Goal: Transaction & Acquisition: Purchase product/service

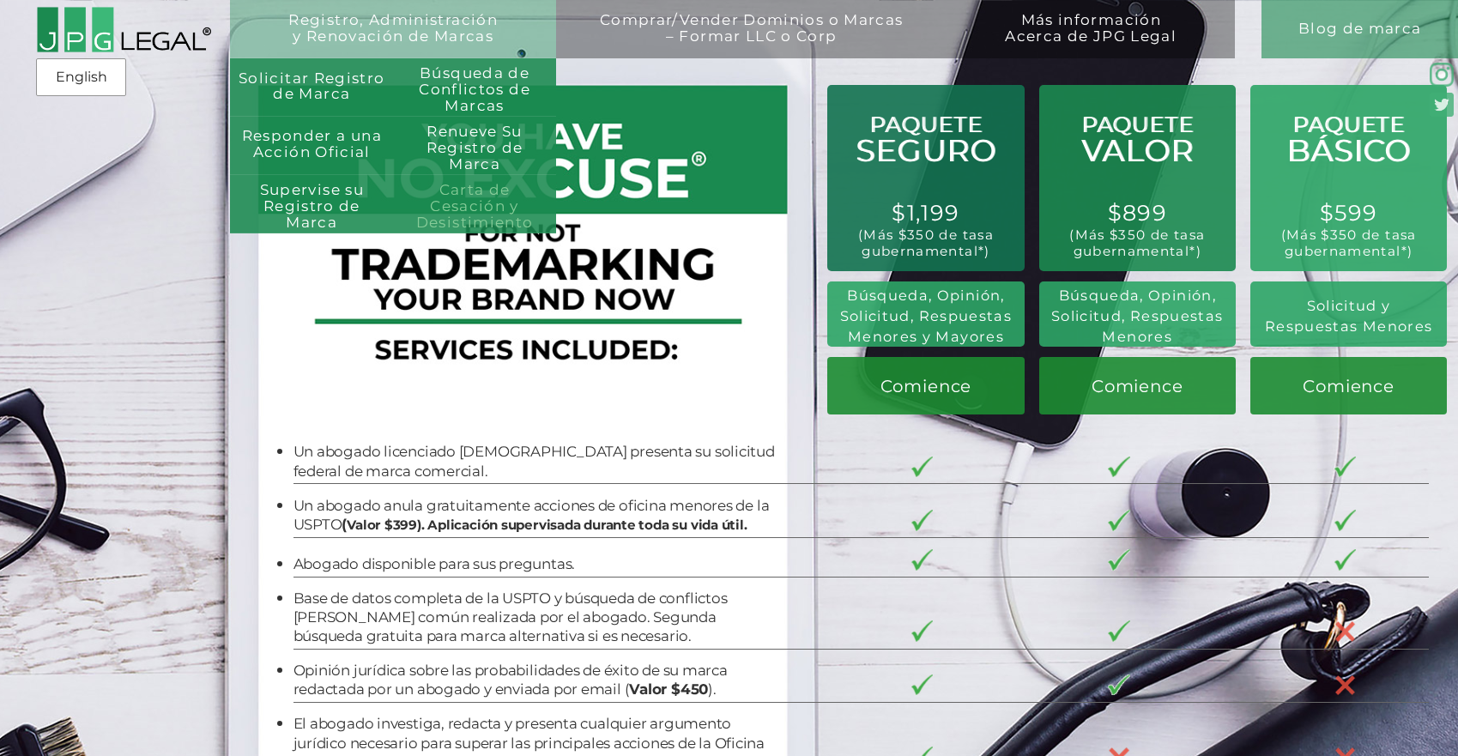
click at [498, 203] on link "Carta de Cesación y Desistimiento" at bounding box center [474, 204] width 163 height 58
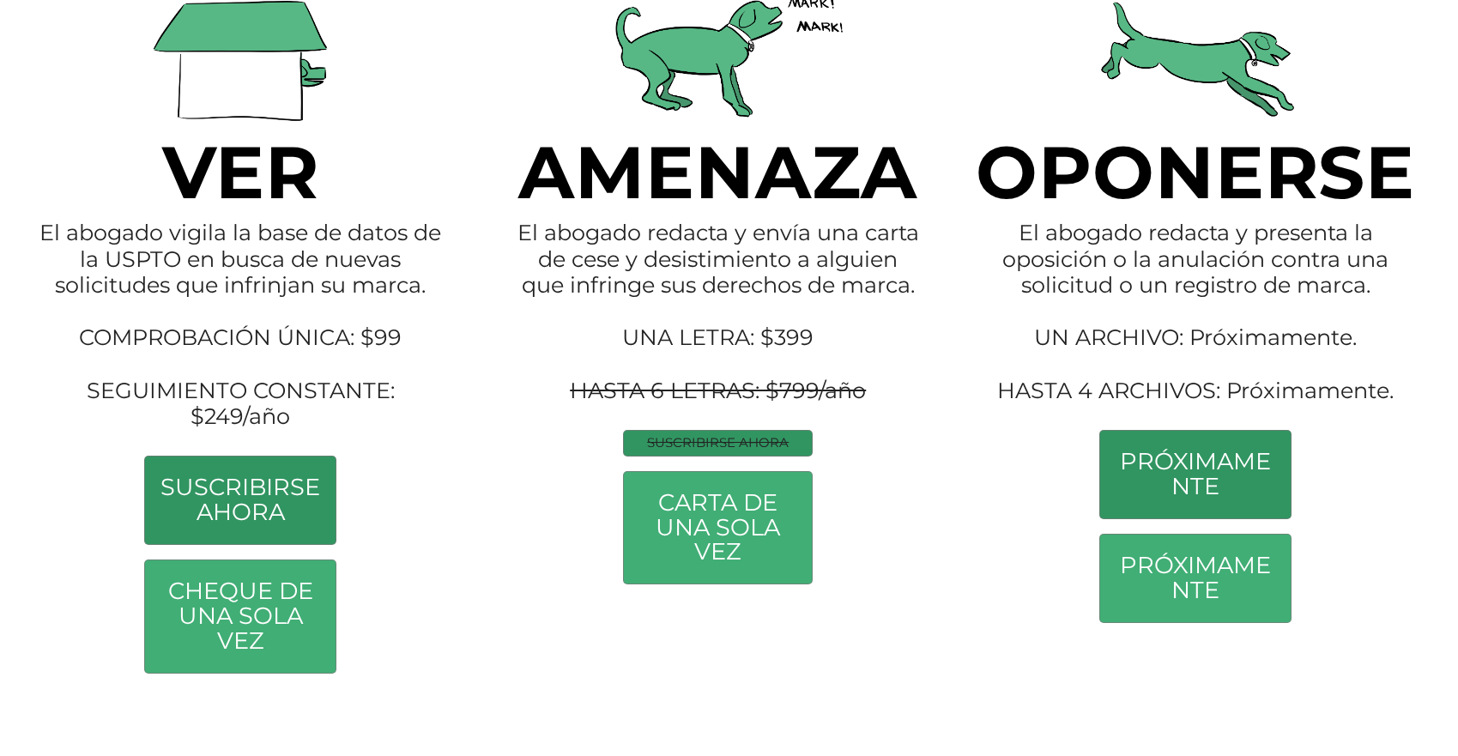
scroll to position [475, 0]
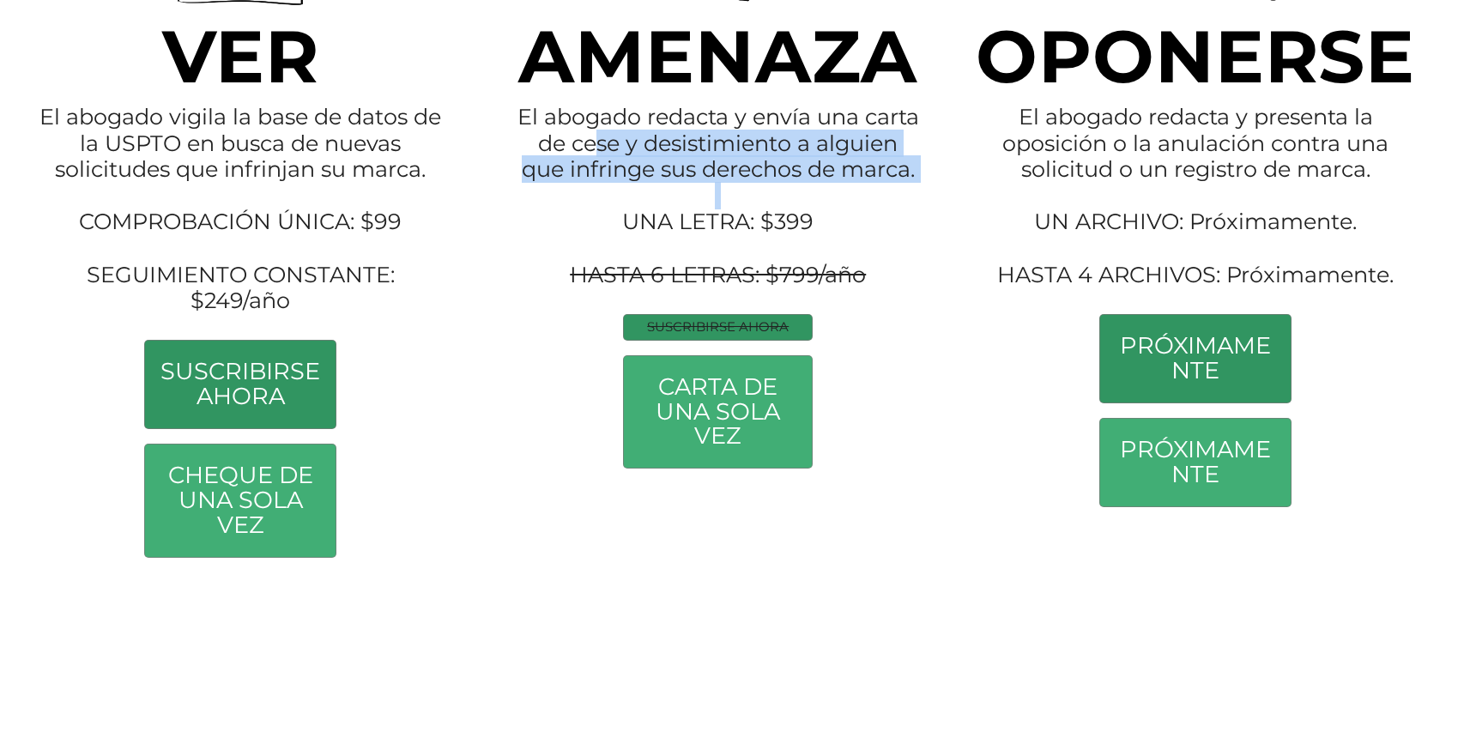
drag, startPoint x: 663, startPoint y: 141, endPoint x: 812, endPoint y: 231, distance: 174.4
click at [812, 231] on p "El abogado redacta y envía una carta de cese y desistimiento a alguien que infr…" at bounding box center [718, 209] width 402 height 210
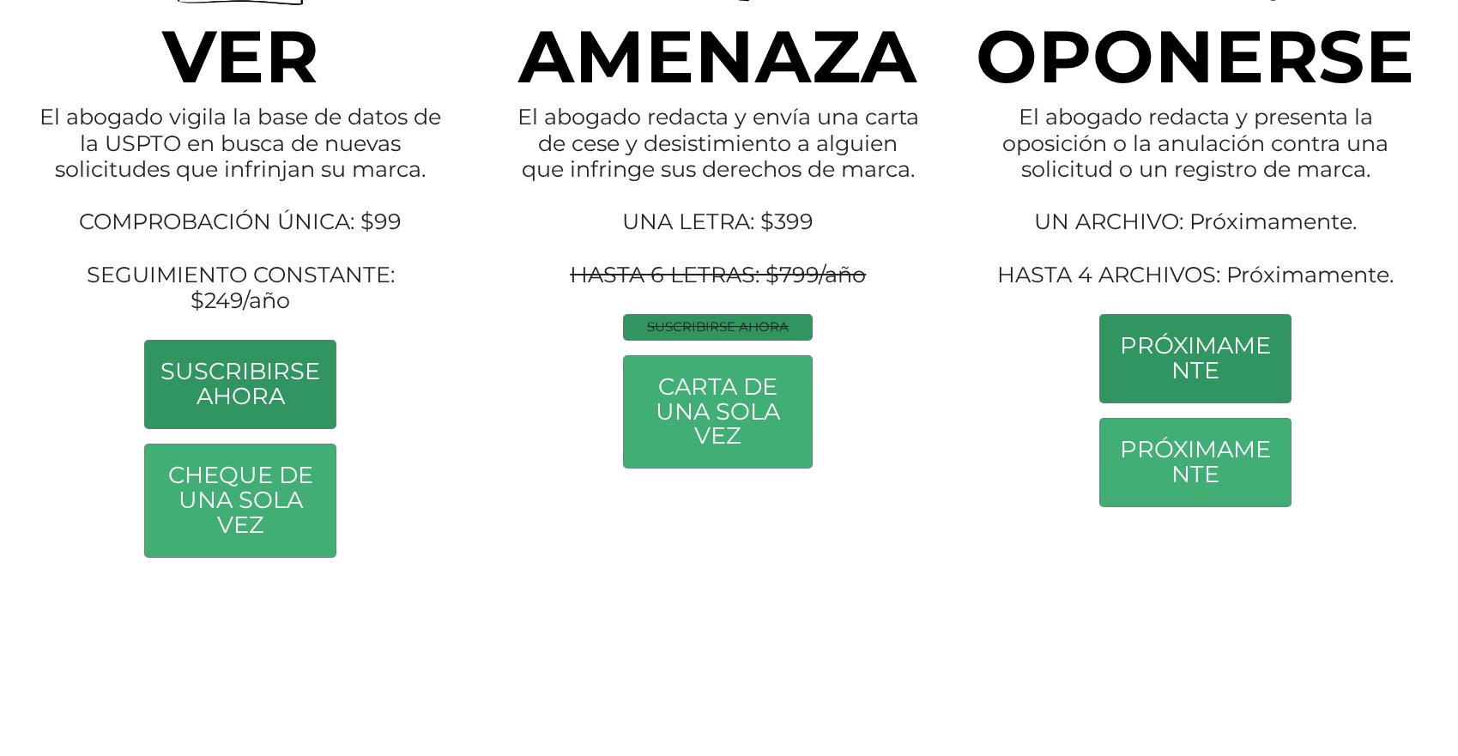
click at [826, 247] on p "El abogado redacta y envía una carta de cese y desistimiento a alguien que infr…" at bounding box center [718, 209] width 402 height 210
click at [881, 280] on p "El abogado redacta y envía una carta de cese y desistimiento a alguien que infr…" at bounding box center [718, 209] width 402 height 210
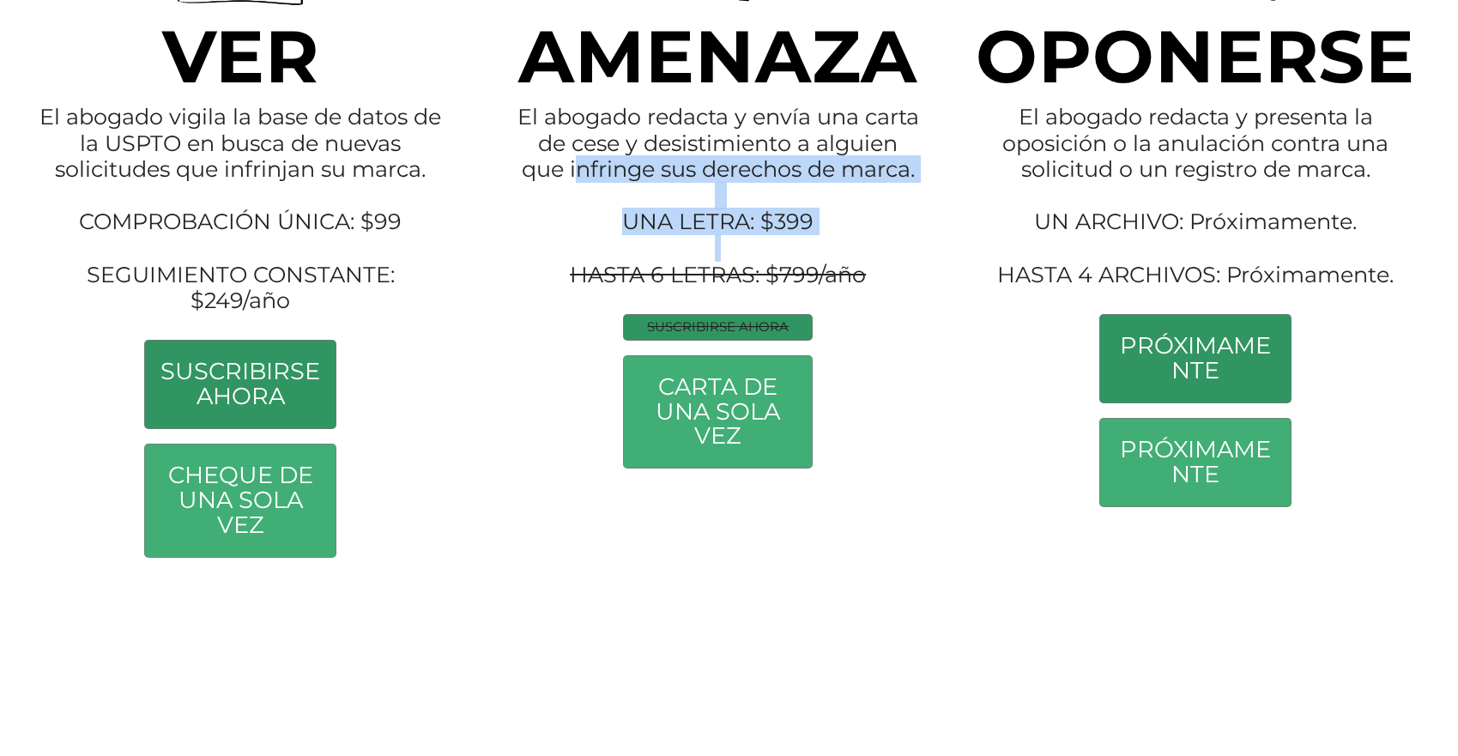
drag, startPoint x: 905, startPoint y: 282, endPoint x: 659, endPoint y: 173, distance: 269.3
click at [664, 179] on p "El abogado redacta y envía una carta de cese y desistimiento a alguien que infr…" at bounding box center [718, 209] width 402 height 210
click at [659, 173] on p "El abogado redacta y envía una carta de cese y desistimiento a alguien que infr…" at bounding box center [718, 209] width 402 height 210
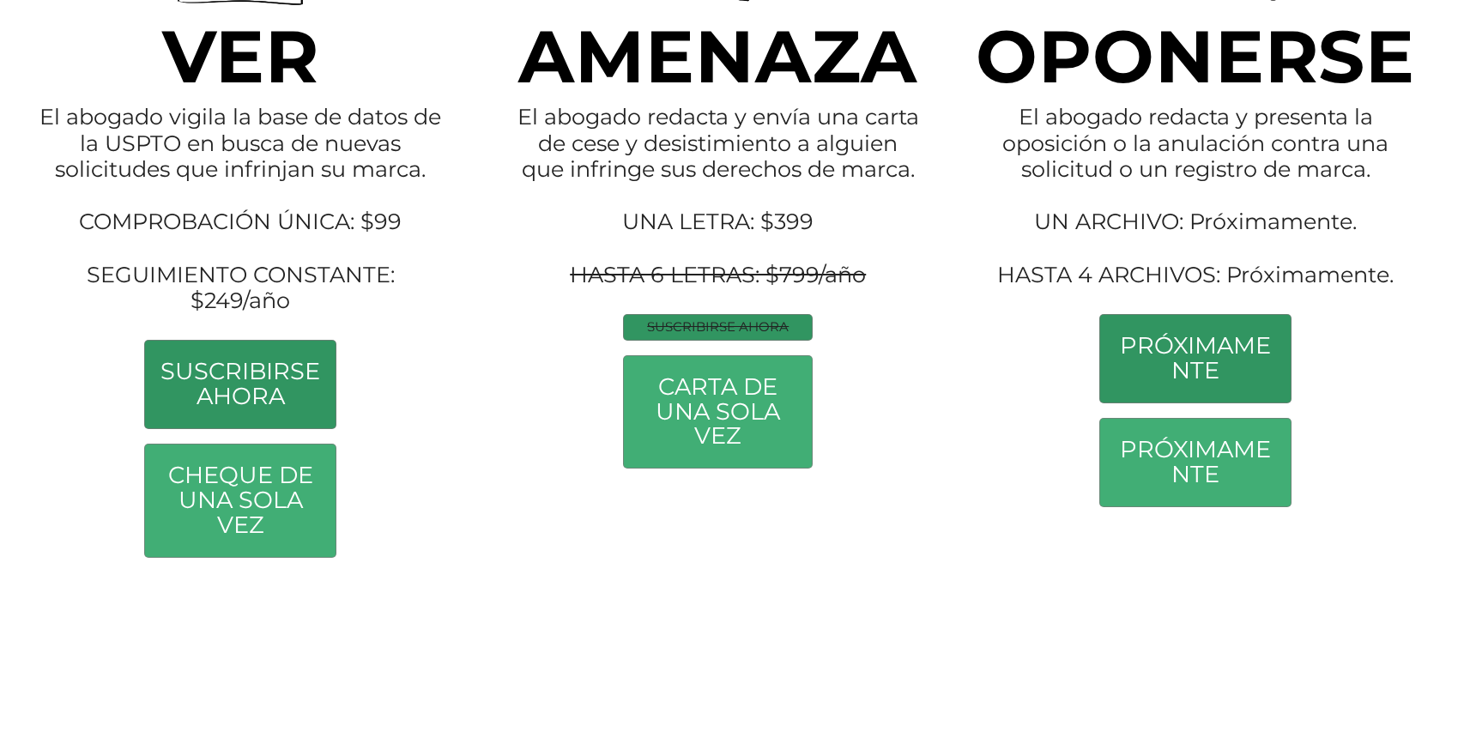
click at [753, 206] on p "El abogado redacta y envía una carta de cese y desistimiento a alguien que infr…" at bounding box center [718, 209] width 402 height 210
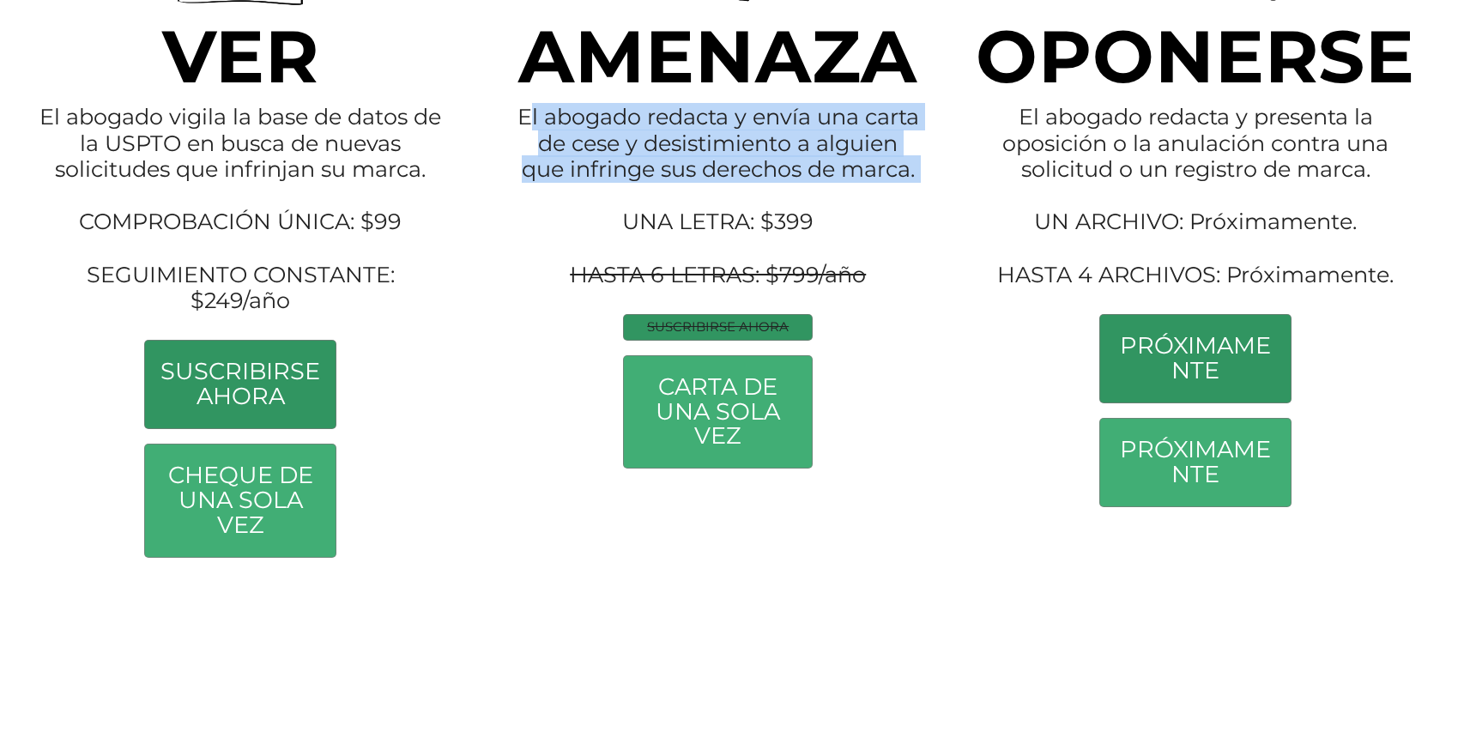
click at [753, 206] on p "El abogado redacta y envía una carta de cese y desistimiento a alguien que infr…" at bounding box center [718, 209] width 402 height 210
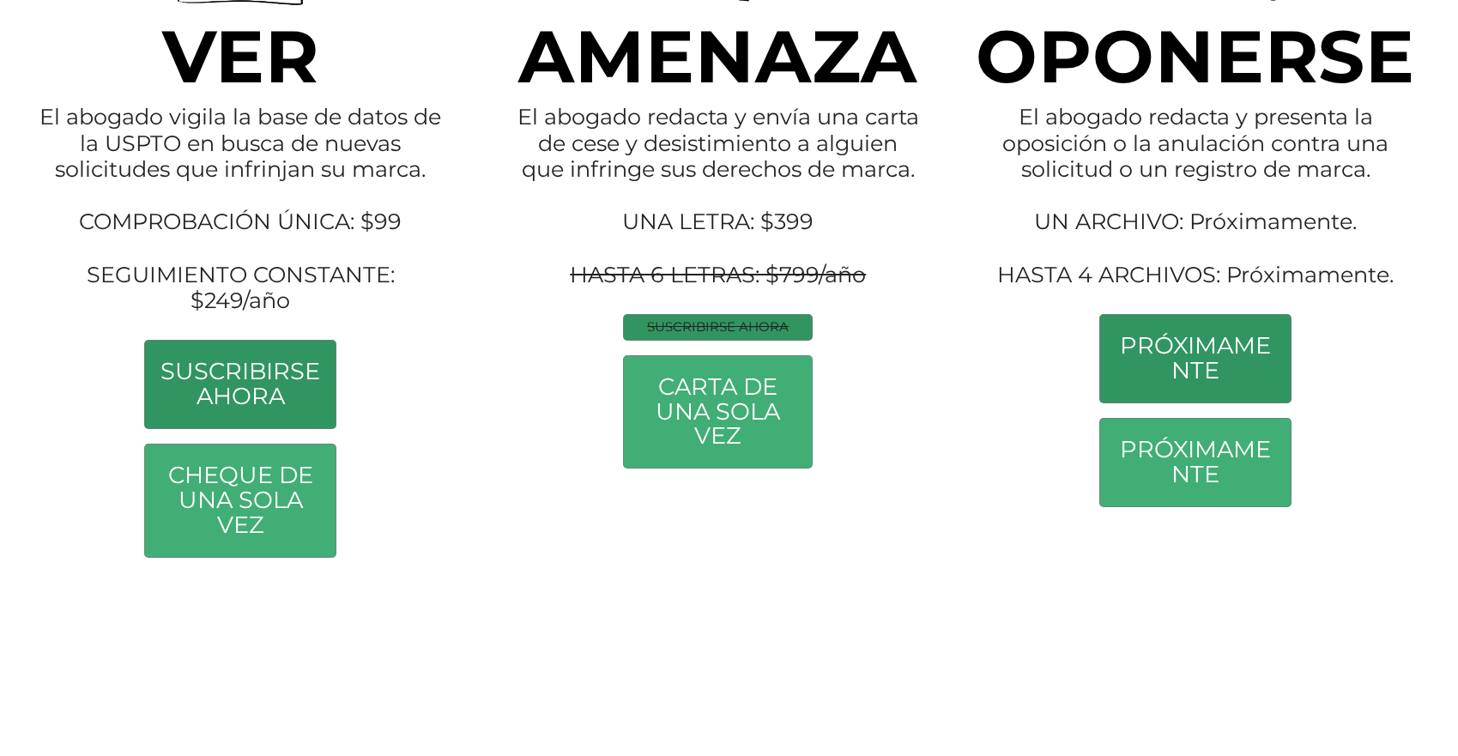
click at [844, 229] on p "El abogado redacta y envía una carta de cese y desistimiento a alguien que infr…" at bounding box center [718, 209] width 402 height 210
